Goal: Check status

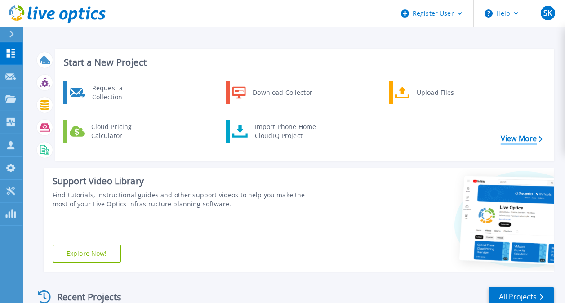
click at [512, 134] on link "View More" at bounding box center [522, 138] width 42 height 9
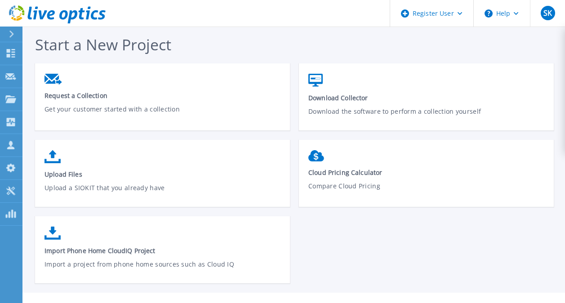
click at [26, 14] on icon at bounding box center [57, 14] width 97 height 18
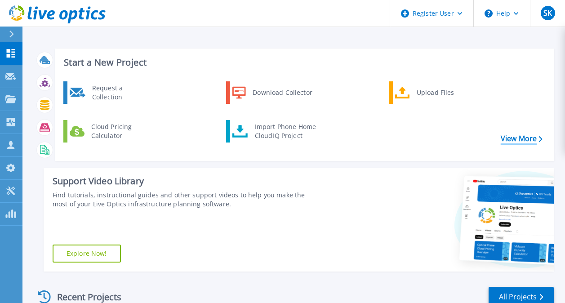
click at [524, 134] on link "View More" at bounding box center [522, 138] width 42 height 9
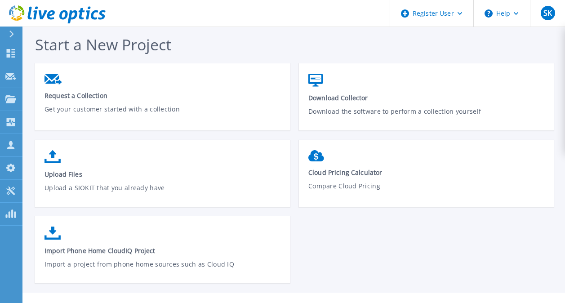
click at [27, 10] on icon at bounding box center [57, 14] width 97 height 18
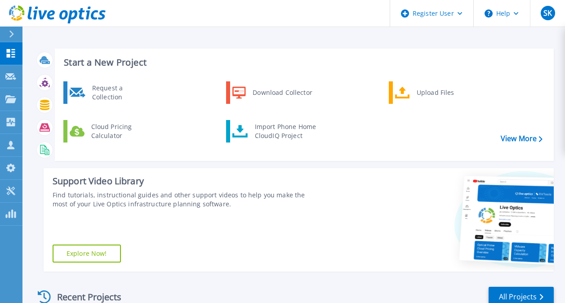
scroll to position [90, 0]
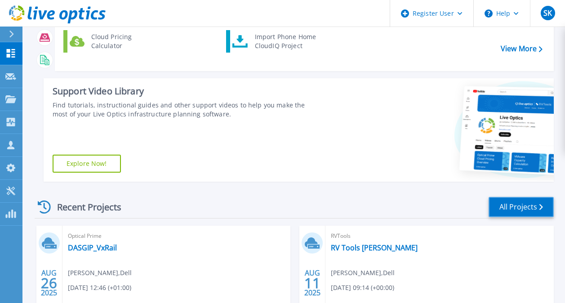
click at [500, 204] on link "All Projects" at bounding box center [521, 207] width 65 height 20
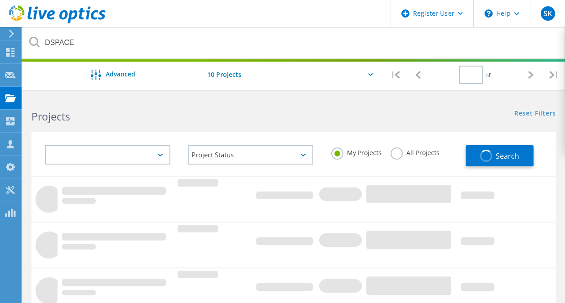
type input "1"
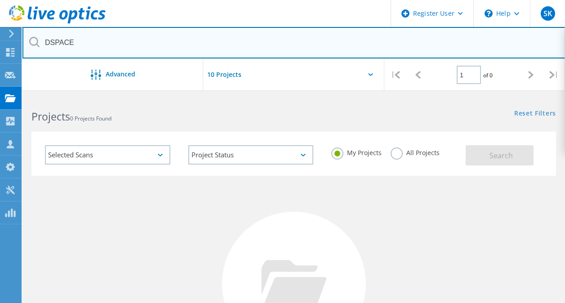
drag, startPoint x: 158, startPoint y: 46, endPoint x: -2, endPoint y: 25, distance: 161.0
click at [0, 25] on html "Register User \n Help Explore Helpful Articles Contact Support SK Dell User [PE…" at bounding box center [282, 223] width 565 height 446
paste input "3028717"
type input "3028717"
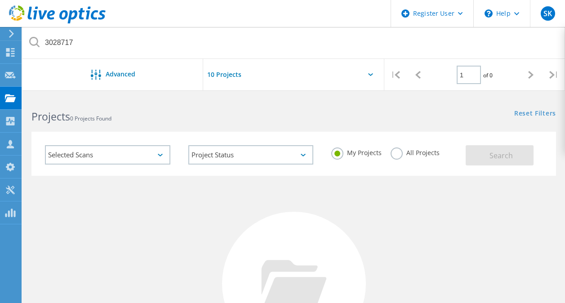
click at [397, 151] on label "All Projects" at bounding box center [415, 151] width 49 height 9
click at [0, 0] on input "All Projects" at bounding box center [0, 0] width 0 height 0
click at [510, 161] on button "Search" at bounding box center [500, 155] width 68 height 20
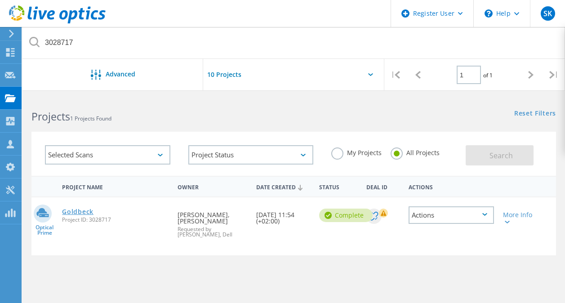
click at [89, 210] on link "Goldbeck" at bounding box center [77, 212] width 31 height 6
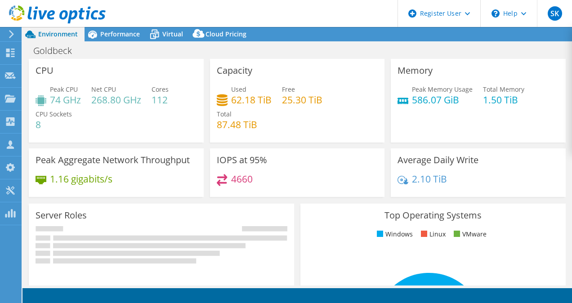
select select "USD"
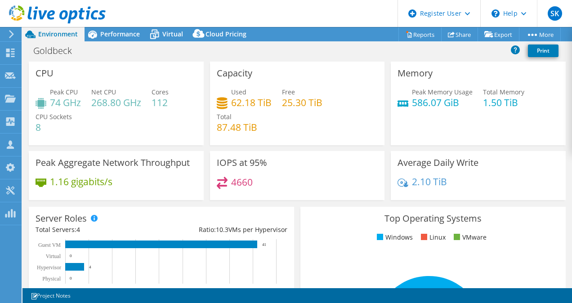
click at [105, 30] on div at bounding box center [53, 15] width 106 height 30
click at [108, 34] on span "Performance" at bounding box center [120, 34] width 40 height 9
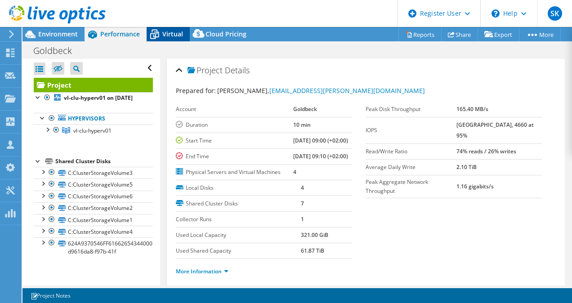
click at [155, 37] on icon at bounding box center [154, 34] width 9 height 7
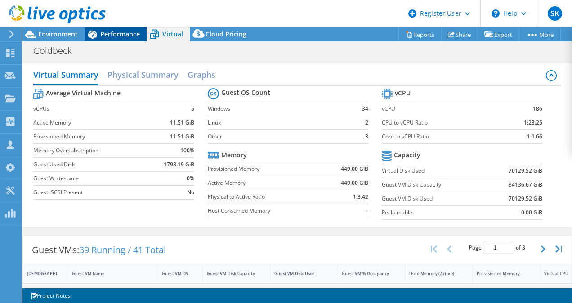
click at [133, 31] on span "Performance" at bounding box center [120, 34] width 40 height 9
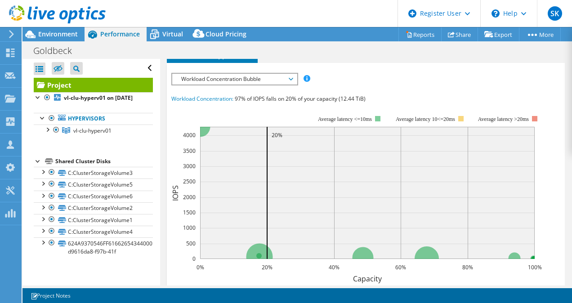
scroll to position [270, 0]
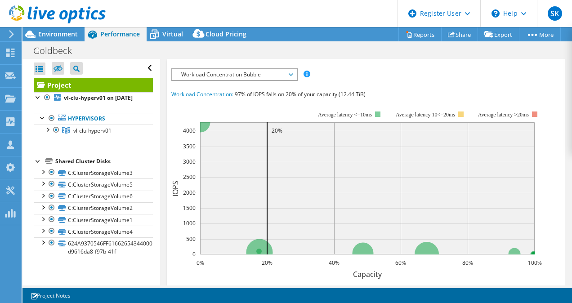
click at [217, 43] on li "Servers" at bounding box center [236, 35] width 45 height 15
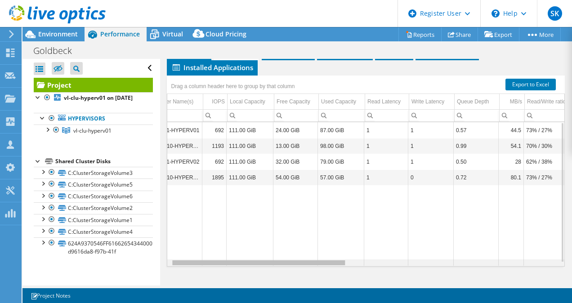
scroll to position [0, 0]
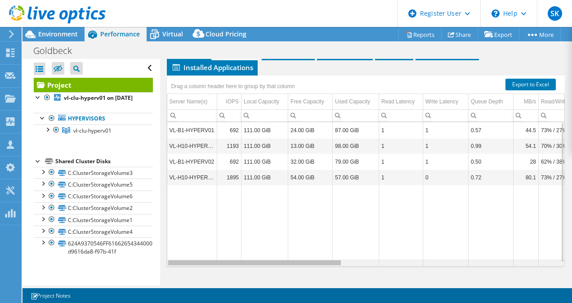
drag, startPoint x: 313, startPoint y: 261, endPoint x: 172, endPoint y: 237, distance: 142.5
click at [172, 240] on body "SK Dell User Sophie Kossmann Sophie.Kossmann@dell.com Dell My Profile Log Out \…" at bounding box center [286, 151] width 572 height 303
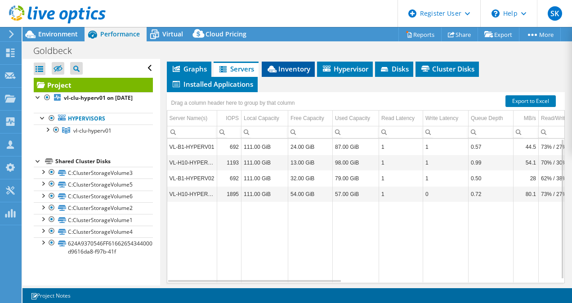
click at [280, 73] on span "Inventory" at bounding box center [288, 68] width 44 height 9
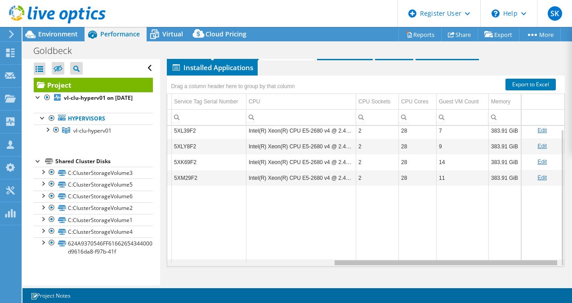
drag, startPoint x: 327, startPoint y: 263, endPoint x: 543, endPoint y: 233, distance: 217.4
click at [543, 233] on body "SK Dell User Sophie Kossmann Sophie.Kossmann@dell.com Dell My Profile Log Out \…" at bounding box center [286, 151] width 572 height 303
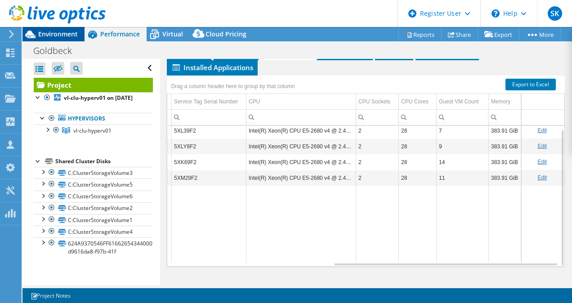
click at [39, 32] on span "Environment" at bounding box center [58, 34] width 40 height 9
